Goal: Transaction & Acquisition: Purchase product/service

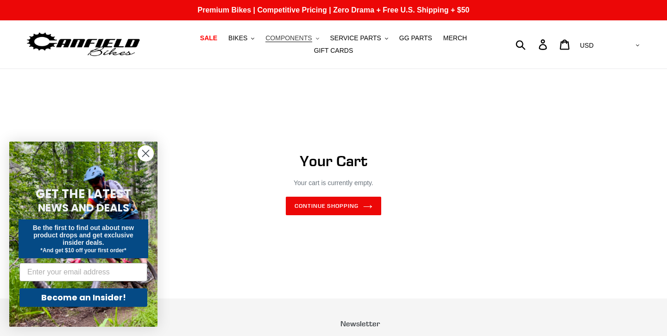
click at [286, 34] on span "COMPONENTS" at bounding box center [288, 38] width 46 height 8
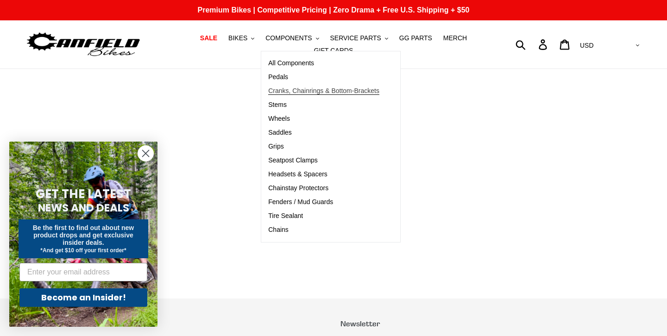
click at [284, 93] on span "Cranks, Chainrings & Bottom-Brackets" at bounding box center [323, 91] width 111 height 8
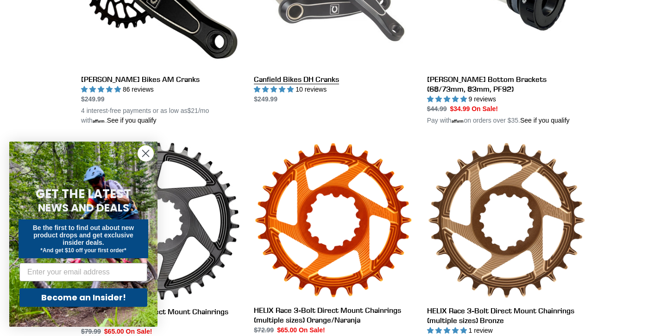
scroll to position [391, 0]
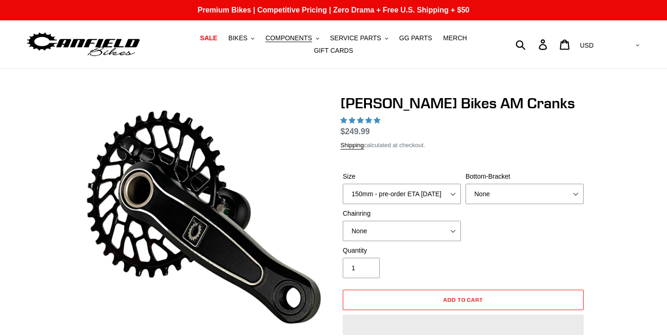
select select "highest-rating"
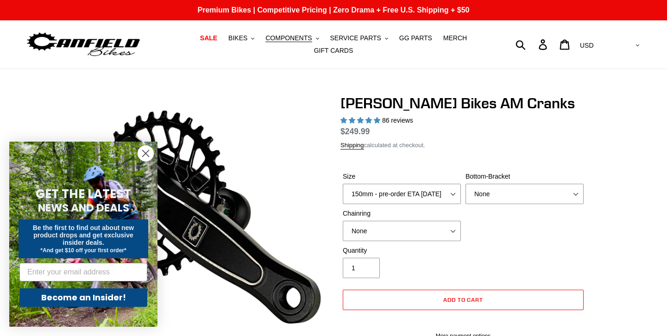
scroll to position [26, 0]
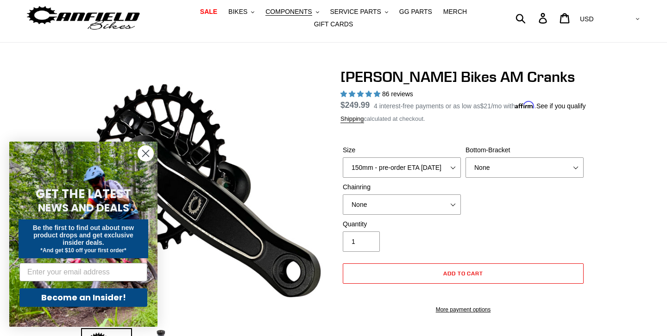
click at [385, 155] on label "Size" at bounding box center [402, 150] width 118 height 10
click at [385, 164] on select "150mm - pre-order ETA 9/30/25 155mm - pre-order ETA 9/30/25 160mm - pre-order E…" at bounding box center [402, 168] width 118 height 20
click at [387, 177] on select "150mm - pre-order ETA 9/30/25 155mm - pre-order ETA 9/30/25 160mm - pre-order E…" at bounding box center [402, 168] width 118 height 20
select select "160mm - pre-order ETA 9/30/25"
click at [343, 169] on select "150mm - pre-order ETA 9/30/25 155mm - pre-order ETA 9/30/25 160mm - pre-order E…" at bounding box center [402, 168] width 118 height 20
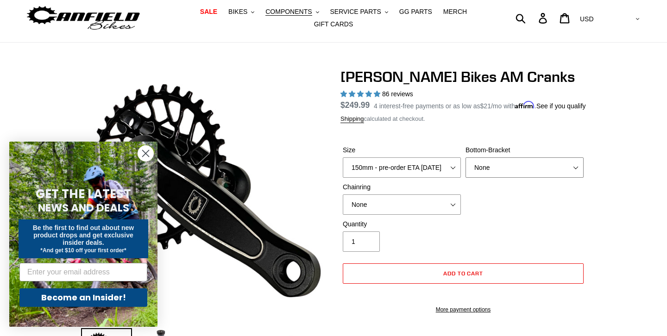
click at [498, 178] on select "None BSA Threaded 68/73mm Press Fit PF92" at bounding box center [525, 168] width 118 height 20
click at [466, 169] on select "None BSA Threaded 68/73mm Press Fit PF92" at bounding box center [525, 168] width 118 height 20
click at [488, 177] on select "None BSA Threaded 68/73mm Press Fit PF92" at bounding box center [525, 168] width 118 height 20
click at [466, 169] on select "None BSA Threaded 68/73mm Press Fit PF92" at bounding box center [525, 168] width 118 height 20
click at [486, 176] on select "None BSA Threaded 68/73mm Press Fit PF92" at bounding box center [525, 168] width 118 height 20
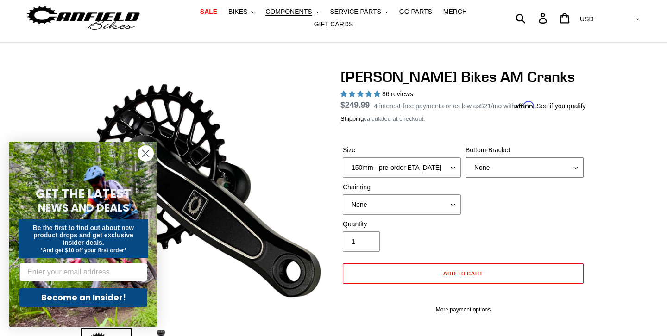
select select "BSA Threaded 68/73mm"
click at [466, 169] on select "None BSA Threaded 68/73mm Press Fit PF92" at bounding box center [525, 168] width 118 height 20
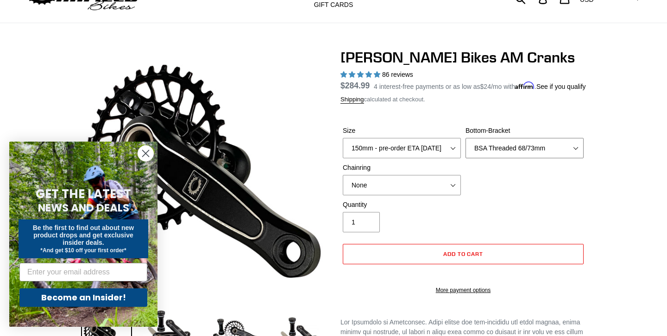
scroll to position [56, 0]
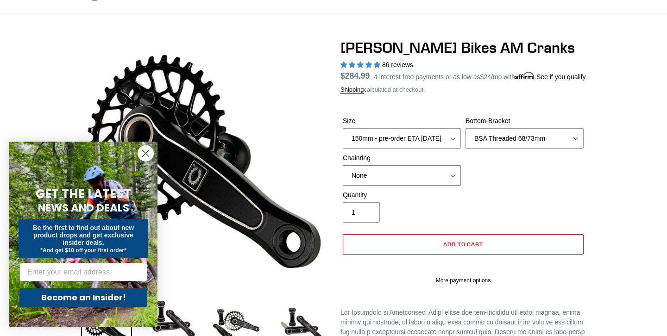
click at [416, 186] on select "None 30t Round (Boost 148) 30t Oval (Boost 148) 32t Round (Boost 148) 32t Oval …" at bounding box center [402, 175] width 118 height 20
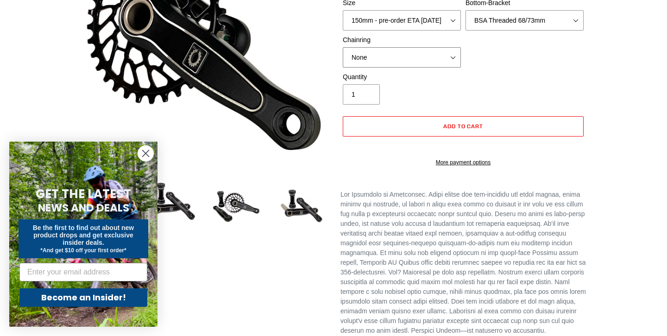
scroll to position [0, 0]
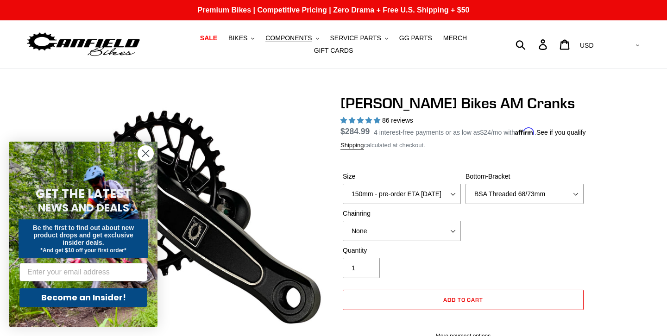
click at [144, 152] on icon "Close dialog" at bounding box center [146, 154] width 6 height 6
